Goal: Task Accomplishment & Management: Use online tool/utility

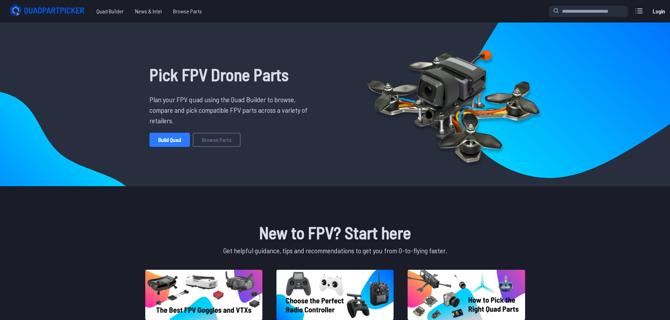
click at [185, 139] on link "Build Quad" at bounding box center [169, 140] width 40 height 14
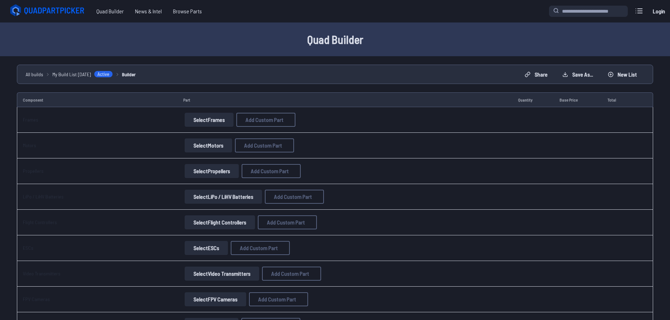
click at [205, 118] on button "Select Frames" at bounding box center [209, 120] width 49 height 14
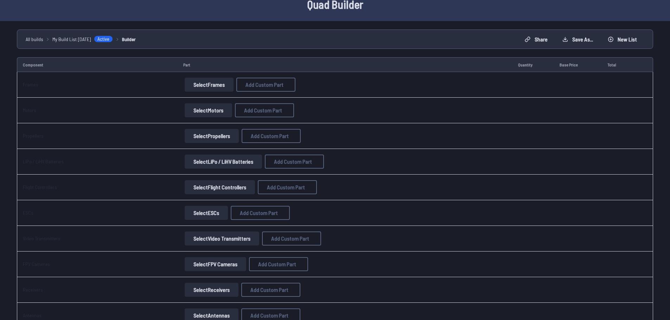
scroll to position [13, 0]
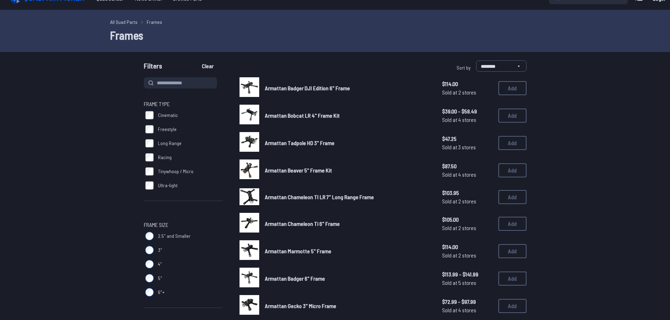
click at [150, 166] on label "Tinywhoop / Micro" at bounding box center [183, 172] width 79 height 14
click at [149, 191] on label "Ultra-light" at bounding box center [183, 186] width 79 height 14
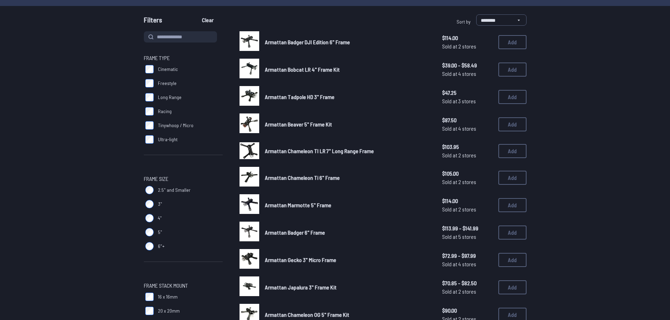
scroll to position [48, 0]
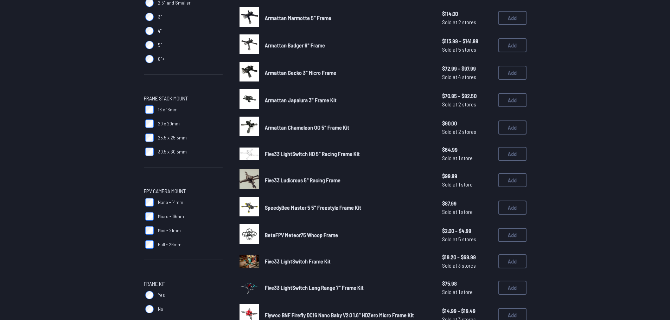
scroll to position [352, 0]
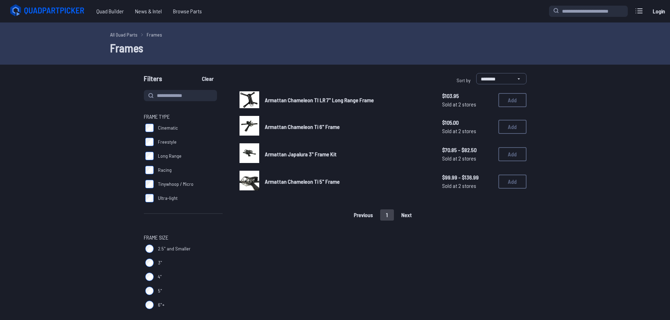
click at [277, 103] on span "Armattan Chameleon TI LR 7" Long Range Frame" at bounding box center [319, 100] width 109 height 7
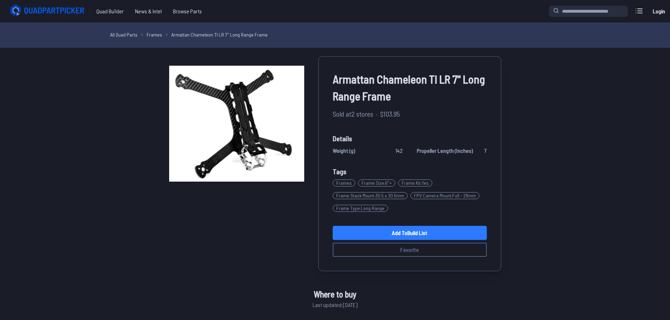
click at [391, 234] on link "Add to Build List" at bounding box center [410, 233] width 154 height 14
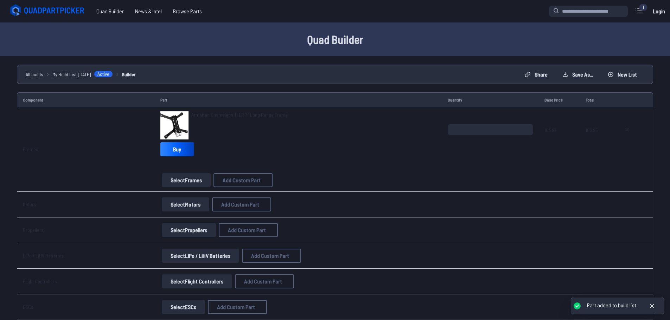
scroll to position [35, 0]
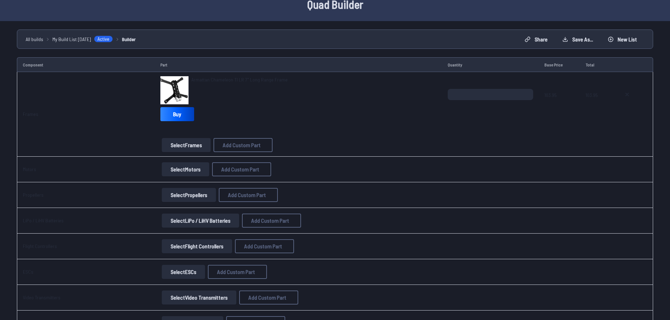
click at [191, 169] on button "Select Motors" at bounding box center [185, 169] width 47 height 14
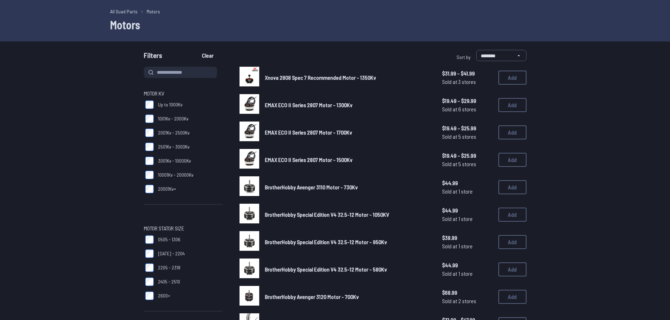
scroll to position [35, 0]
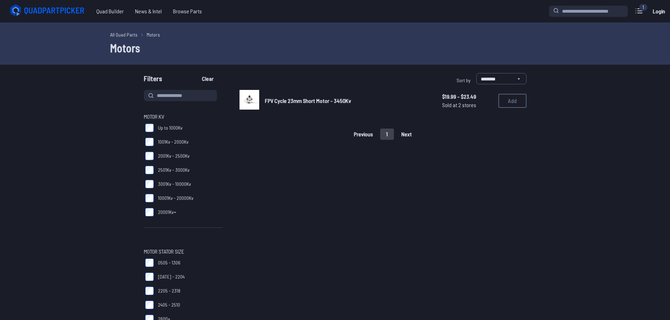
click at [151, 174] on label "2501Kv - 3000Kv" at bounding box center [183, 170] width 79 height 14
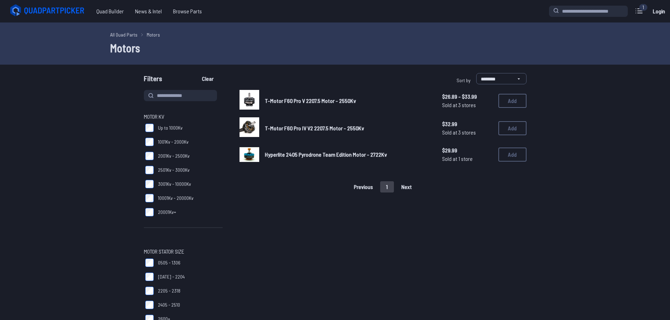
click at [306, 102] on span "T-Motor F60 Pro V 2207.5 Motor - 2550Kv" at bounding box center [310, 100] width 91 height 7
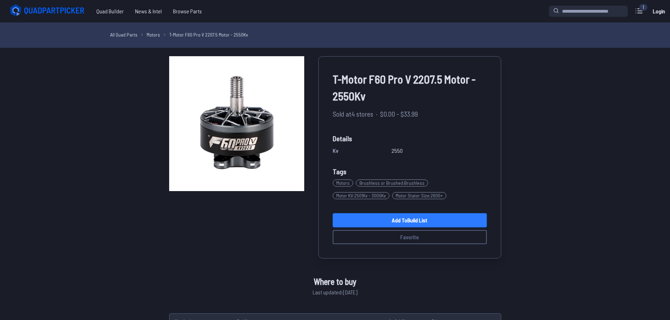
click at [429, 219] on link "Add to Build List" at bounding box center [410, 220] width 154 height 14
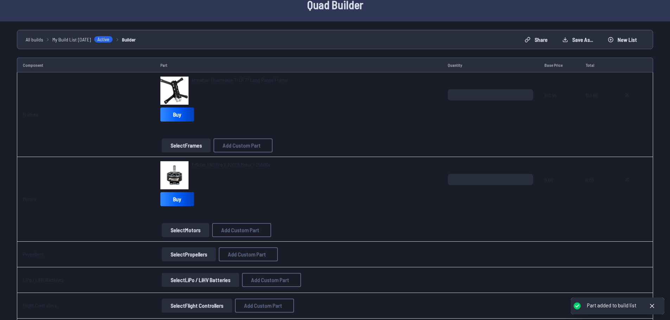
scroll to position [105, 0]
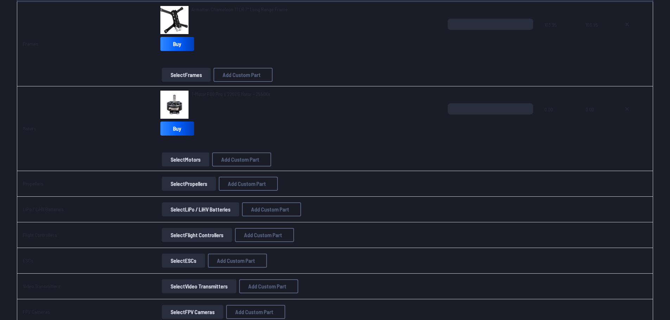
click at [177, 183] on button "Select Propellers" at bounding box center [189, 184] width 54 height 14
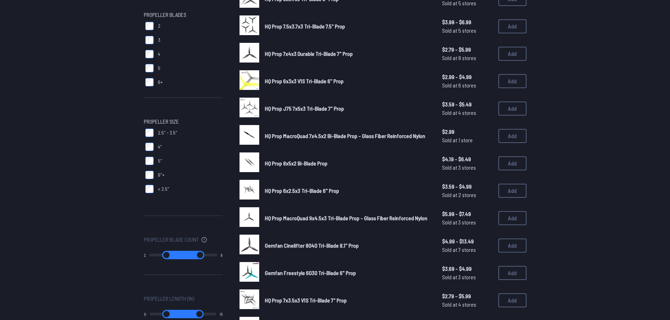
scroll to position [35, 0]
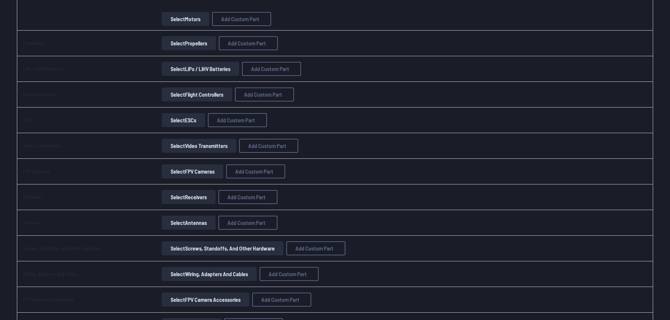
scroll to position [281, 0]
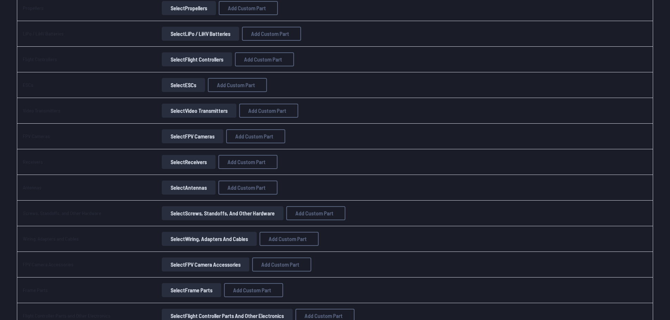
click at [176, 133] on button "Select FPV Cameras" at bounding box center [193, 136] width 62 height 14
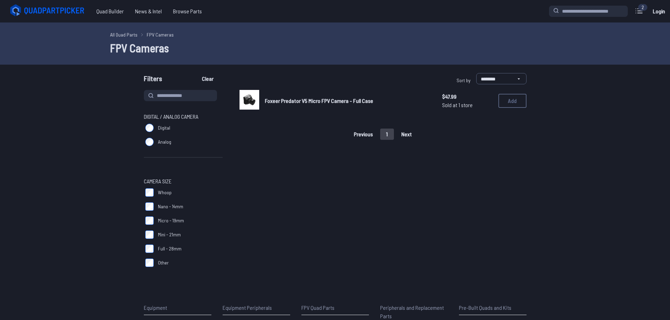
click at [298, 104] on span "Foxeer Predator V5 Micro FPV Camera - Full Case" at bounding box center [319, 100] width 108 height 7
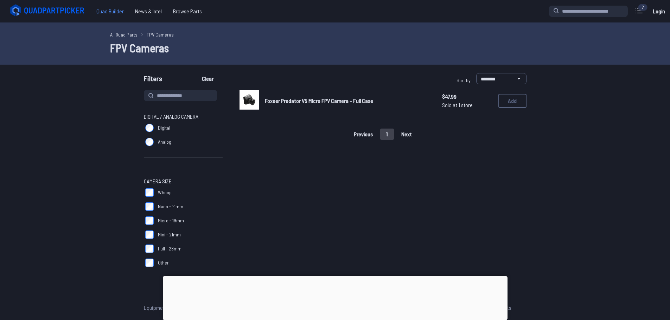
click at [109, 6] on span "Quad Builder" at bounding box center [110, 11] width 39 height 14
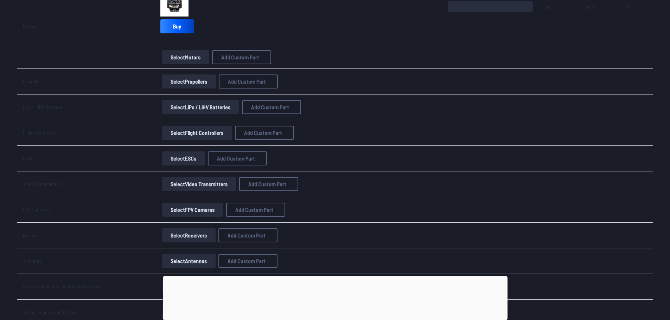
scroll to position [211, 0]
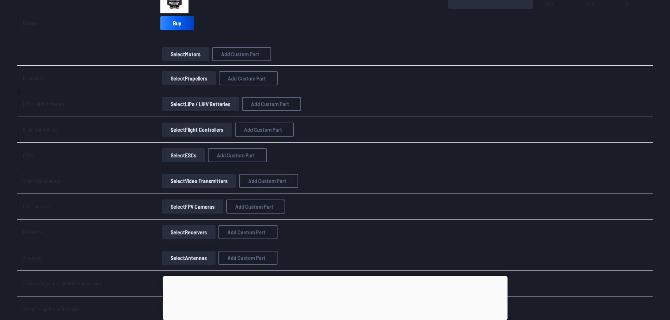
click at [166, 135] on button "Select Flight Controllers" at bounding box center [197, 130] width 70 height 14
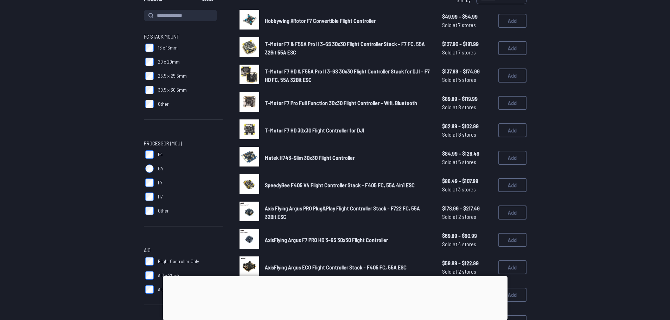
scroll to position [141, 0]
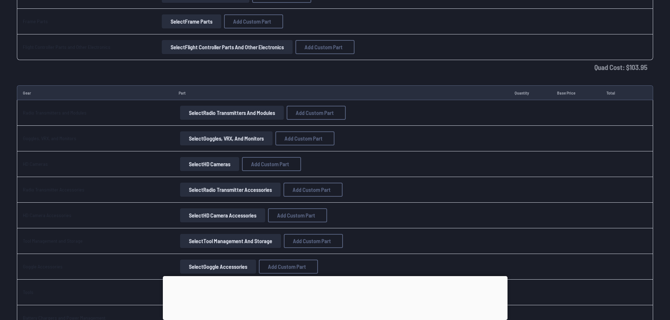
scroll to position [563, 0]
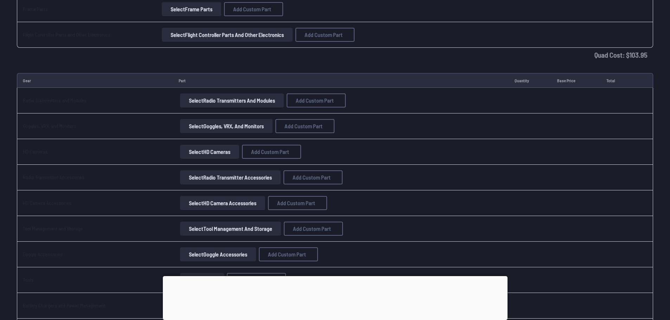
click at [188, 152] on button "Select HD Cameras" at bounding box center [209, 152] width 59 height 14
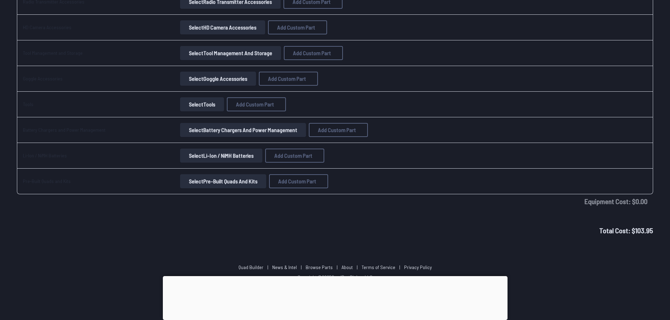
click at [216, 181] on button "Select Pre-Built Quads and Kits" at bounding box center [223, 181] width 86 height 14
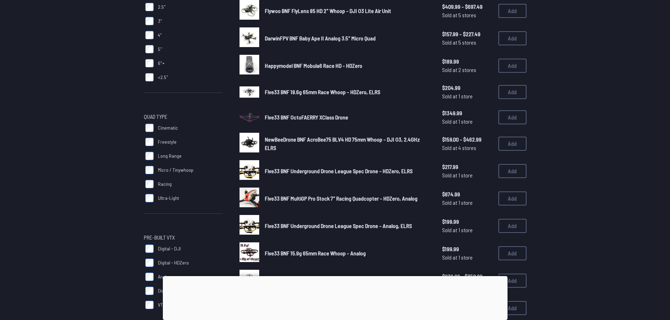
scroll to position [211, 0]
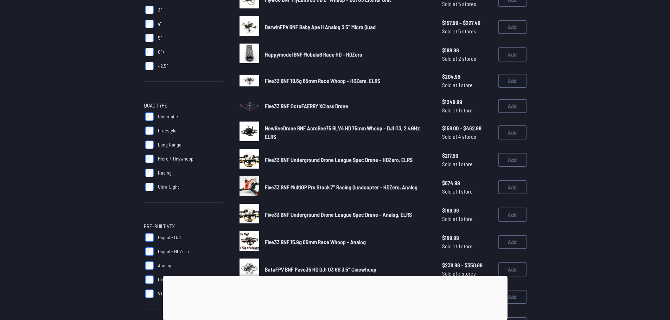
click at [299, 159] on span "Five33 BNF Underground Drone League Spec Drone - HDZero, ELRS" at bounding box center [339, 159] width 148 height 7
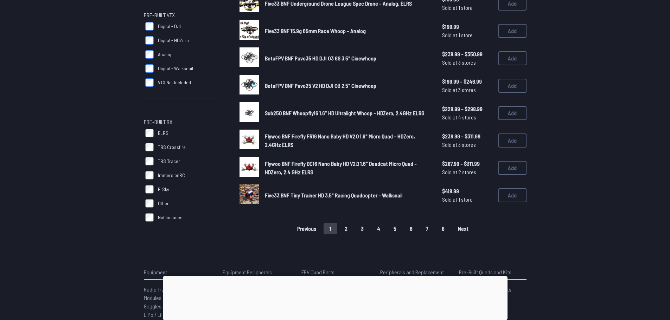
scroll to position [422, 0]
click at [331, 194] on span "Five33 BNF Tiny Trainer HD 3.5" Racing Quadcopter - Walksnail" at bounding box center [333, 195] width 137 height 7
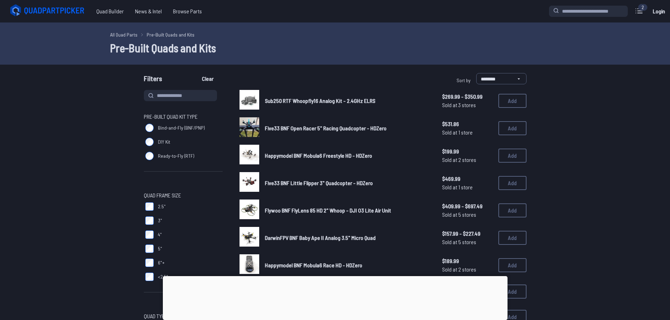
scroll to position [422, 0]
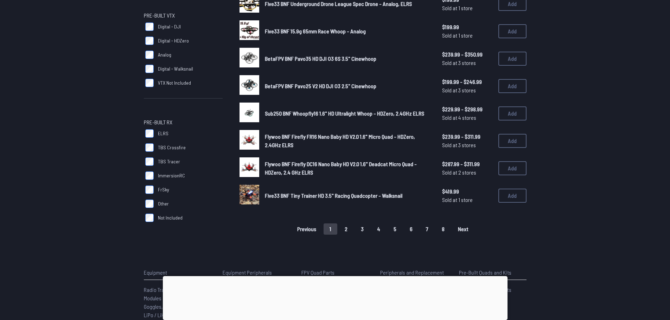
click at [319, 167] on link "Flywoo BNF Firefly DC16 Nano Baby HD V2.0 1.6" Deadcat Micro Quad - HDZero, 2.4…" at bounding box center [348, 168] width 166 height 17
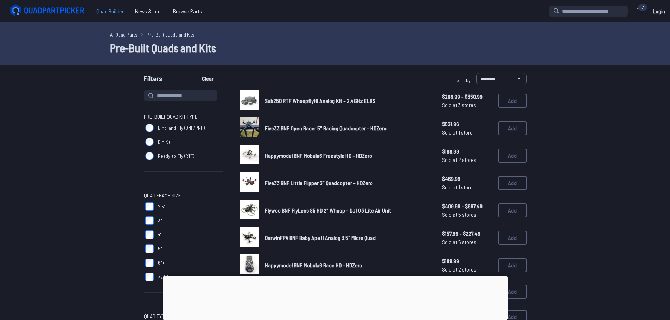
click at [110, 12] on span "Quad Builder" at bounding box center [110, 11] width 39 height 14
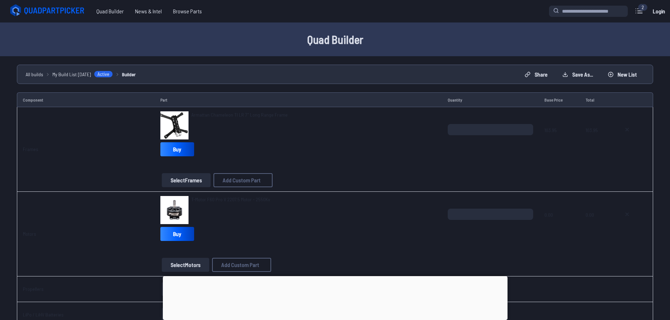
click at [43, 12] on icon at bounding box center [48, 11] width 79 height 14
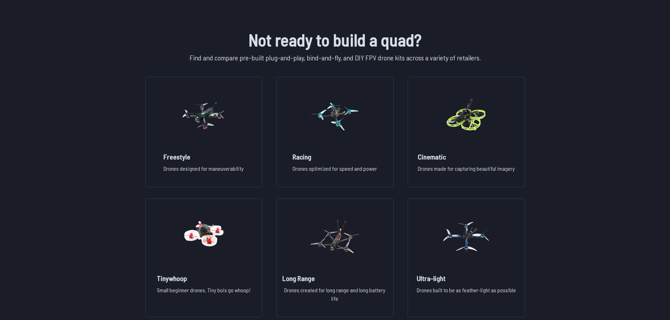
scroll to position [492, 0]
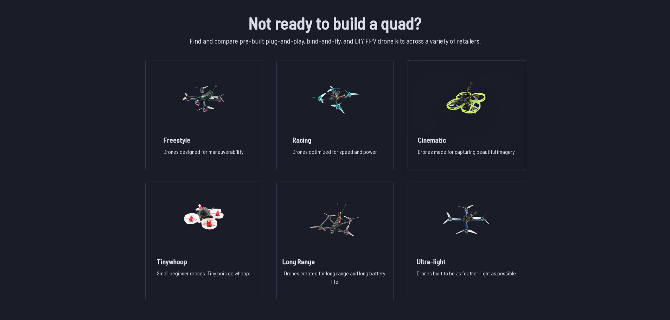
click at [486, 121] on img at bounding box center [466, 99] width 51 height 62
click at [224, 246] on img at bounding box center [203, 220] width 51 height 62
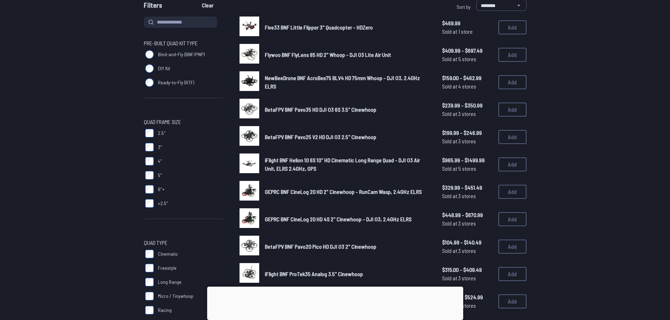
scroll to position [105, 0]
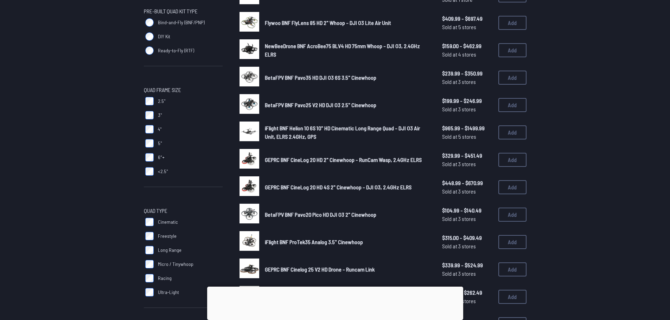
click at [311, 163] on span "GEPRC BNF CineLog 20 HD 2" Cinewhoop - RunCam Wasp, 2.4GHz ELRS" at bounding box center [343, 159] width 157 height 7
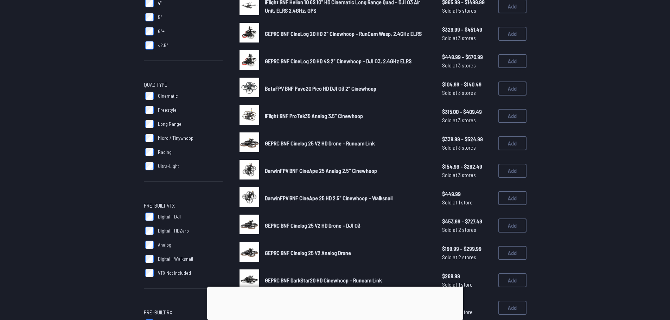
scroll to position [246, 0]
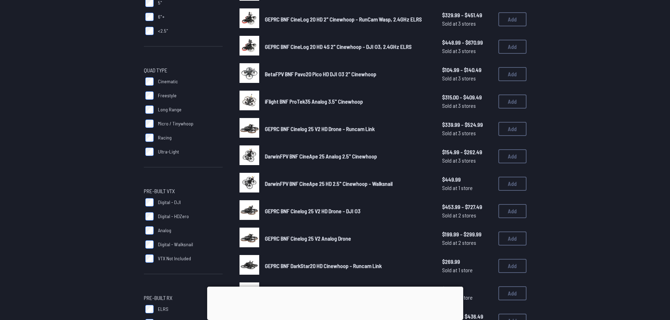
click at [325, 266] on span "GEPRC BNF DarkStar20 HD Cinewhoop - Runcam Link" at bounding box center [323, 266] width 117 height 7
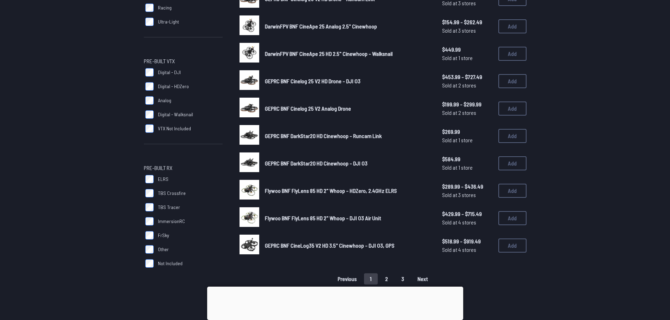
scroll to position [387, 0]
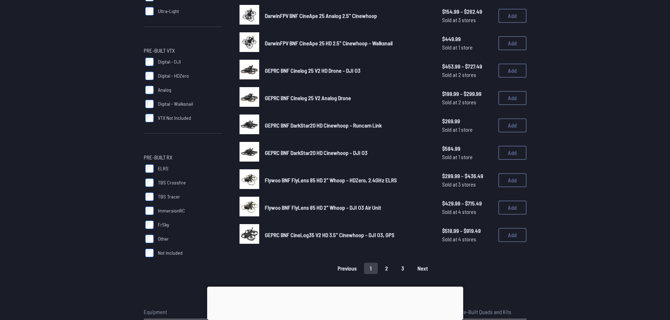
click at [336, 233] on span "GEPRC BNF CineLog35 V2 HD 3.5" Cinewhoop - DJI O3, GPS" at bounding box center [329, 235] width 129 height 7
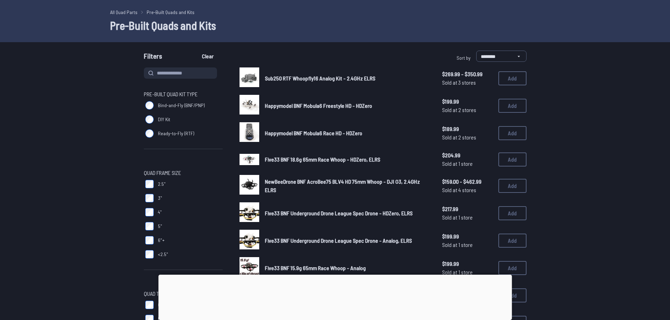
scroll to position [105, 0]
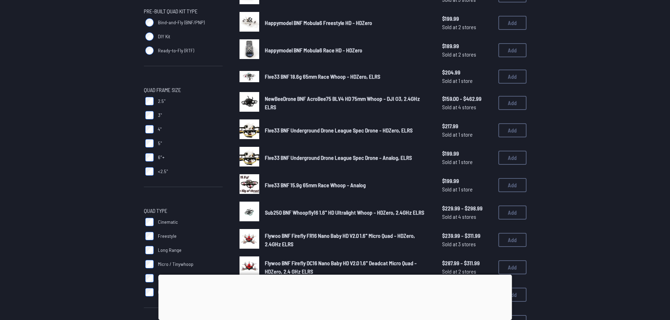
click at [303, 232] on span "Flywoo BNF Firefly FR16 Nano Baby HD V2.0 1.6" Micro Quad - HDZero, 2.4GHz ELRS" at bounding box center [340, 239] width 150 height 15
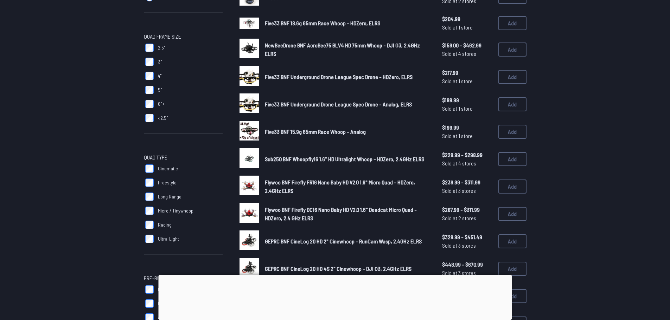
scroll to position [246, 0]
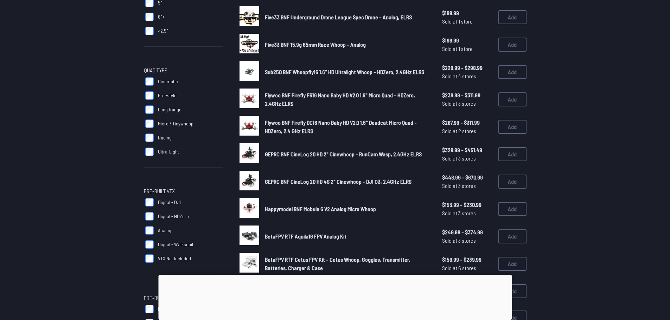
click at [336, 275] on div at bounding box center [334, 275] width 353 height 0
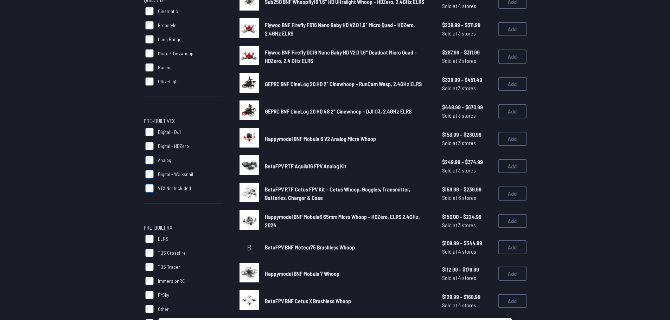
scroll to position [352, 0]
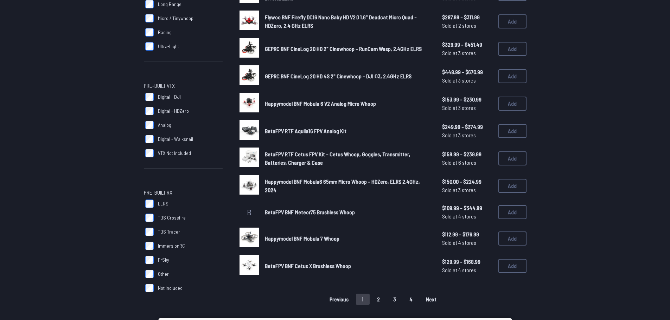
click at [313, 269] on span "BetaFPV BNF Cetus X Brushless Whoop" at bounding box center [308, 266] width 86 height 7
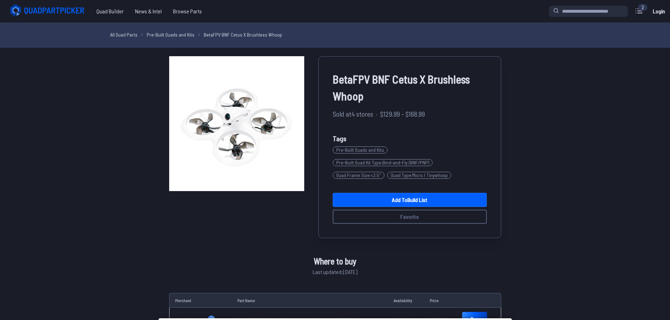
scroll to position [352, 0]
